Goal: Transaction & Acquisition: Purchase product/service

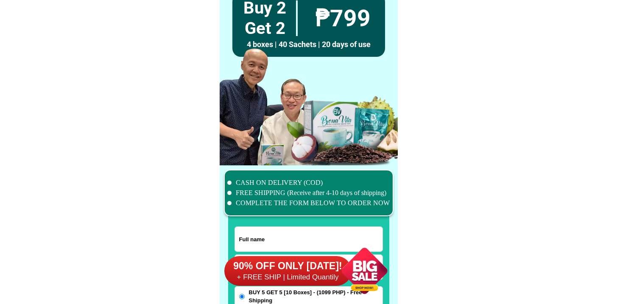
scroll to position [6590, 0]
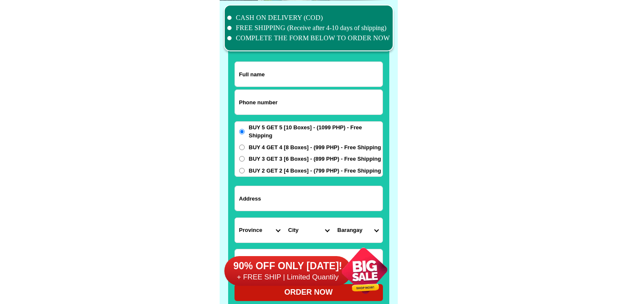
click at [268, 93] on input "Input phone_number" at bounding box center [309, 102] width 148 height 25
paste input "9208043852"
click at [237, 102] on input "9208043852" at bounding box center [309, 102] width 148 height 25
type input "09208043852"
click at [280, 223] on select "Province [GEOGRAPHIC_DATA] [GEOGRAPHIC_DATA] [GEOGRAPHIC_DATA] [GEOGRAPHIC_DATA…" at bounding box center [259, 230] width 49 height 25
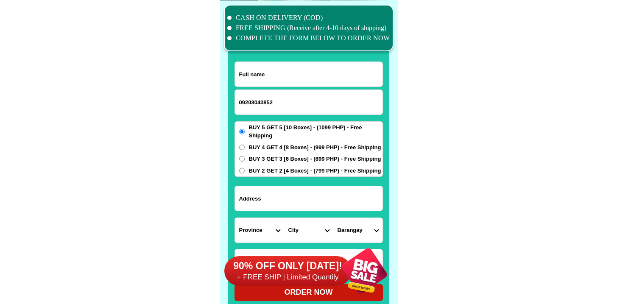
click at [286, 200] on input "Input address" at bounding box center [309, 198] width 148 height 25
paste input "[STREET_ADDRESS]"
type input "[STREET_ADDRESS]"
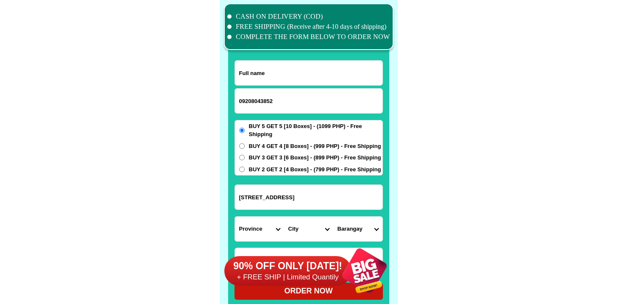
scroll to position [6616, 0]
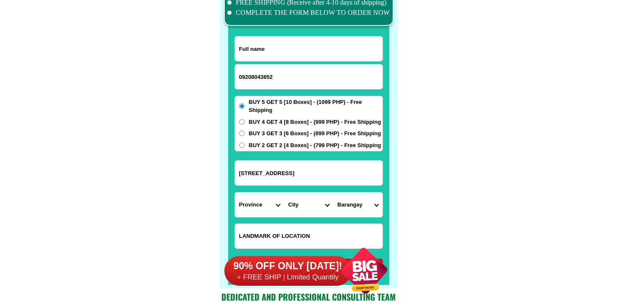
click at [298, 55] on input "Input full_name" at bounding box center [309, 48] width 148 height 25
paste input "[PERSON_NAME]"
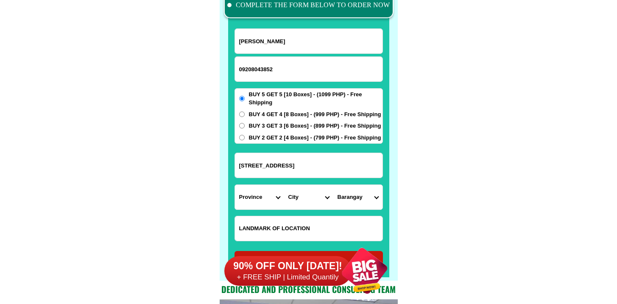
scroll to position [6636, 0]
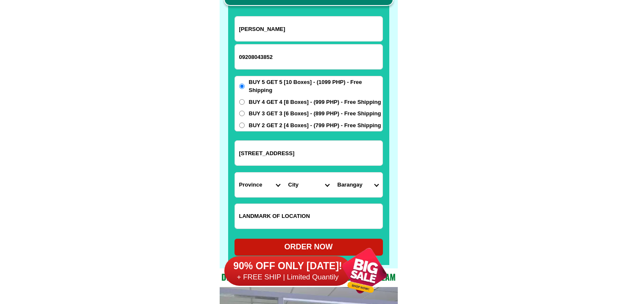
type input "[PERSON_NAME]"
click at [263, 176] on select "Province [GEOGRAPHIC_DATA] [GEOGRAPHIC_DATA] [GEOGRAPHIC_DATA] [GEOGRAPHIC_DATA…" at bounding box center [259, 185] width 49 height 25
select select "63_738"
click at [235, 173] on select "Province [GEOGRAPHIC_DATA] [GEOGRAPHIC_DATA] [GEOGRAPHIC_DATA] [GEOGRAPHIC_DATA…" at bounding box center [259, 185] width 49 height 25
click at [317, 175] on select "City" at bounding box center [308, 185] width 49 height 25
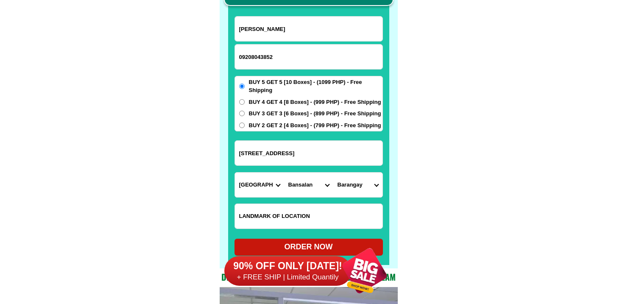
click at [284, 173] on select "City [GEOGRAPHIC_DATA] [GEOGRAPHIC_DATA]-city [GEOGRAPHIC_DATA] [GEOGRAPHIC_DAT…" at bounding box center [308, 185] width 49 height 25
click at [308, 183] on select "City [GEOGRAPHIC_DATA] [GEOGRAPHIC_DATA]-city [GEOGRAPHIC_DATA] [GEOGRAPHIC_DAT…" at bounding box center [308, 185] width 49 height 25
select select "63_7387159"
click at [284, 173] on select "City [GEOGRAPHIC_DATA] [GEOGRAPHIC_DATA]-city [GEOGRAPHIC_DATA] [GEOGRAPHIC_DAT…" at bounding box center [308, 185] width 49 height 25
click at [367, 185] on select "Barangay [PERSON_NAME][GEOGRAPHIC_DATA] [GEOGRAPHIC_DATA] [GEOGRAPHIC_DATA] [GE…" at bounding box center [357, 185] width 49 height 25
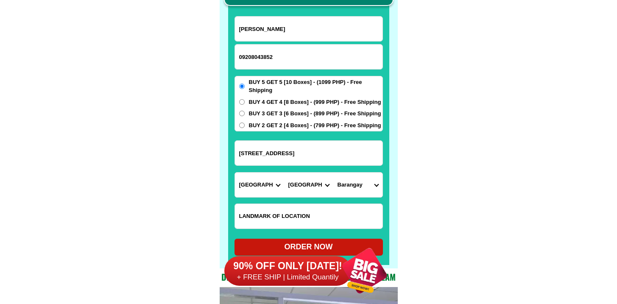
click at [333, 173] on select "[GEOGRAPHIC_DATA] [PERSON_NAME] (lasang) [PERSON_NAME] Angalan Atan-awe Baganih…" at bounding box center [357, 185] width 49 height 25
click at [362, 176] on select "[GEOGRAPHIC_DATA] [PERSON_NAME] (lasang) [PERSON_NAME] Angalan Atan-awe Baganih…" at bounding box center [357, 185] width 49 height 25
select select "63_73871598211"
click at [333, 173] on select "[GEOGRAPHIC_DATA] [PERSON_NAME] (lasang) [PERSON_NAME] Angalan Atan-awe Baganih…" at bounding box center [357, 185] width 49 height 25
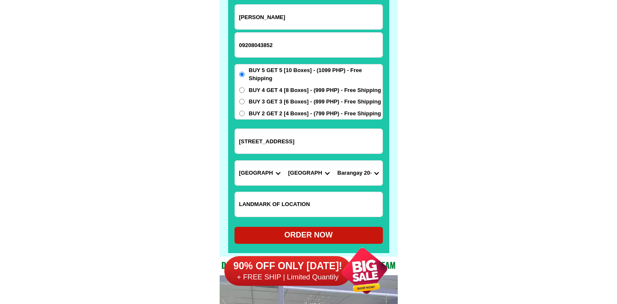
scroll to position [6649, 0]
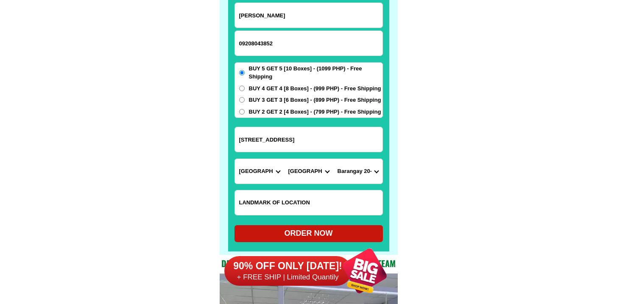
click at [317, 234] on div "ORDER NOW" at bounding box center [308, 233] width 148 height 11
radio input "true"
